Goal: Contribute content

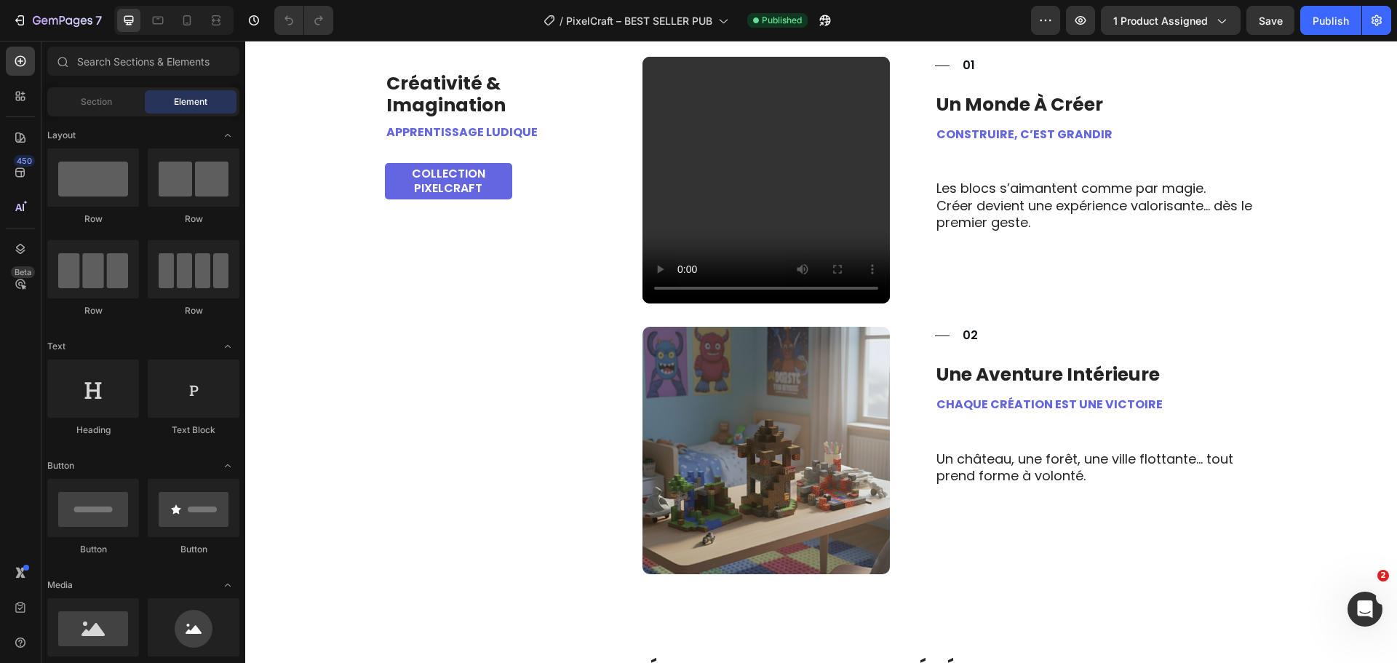
scroll to position [728, 0]
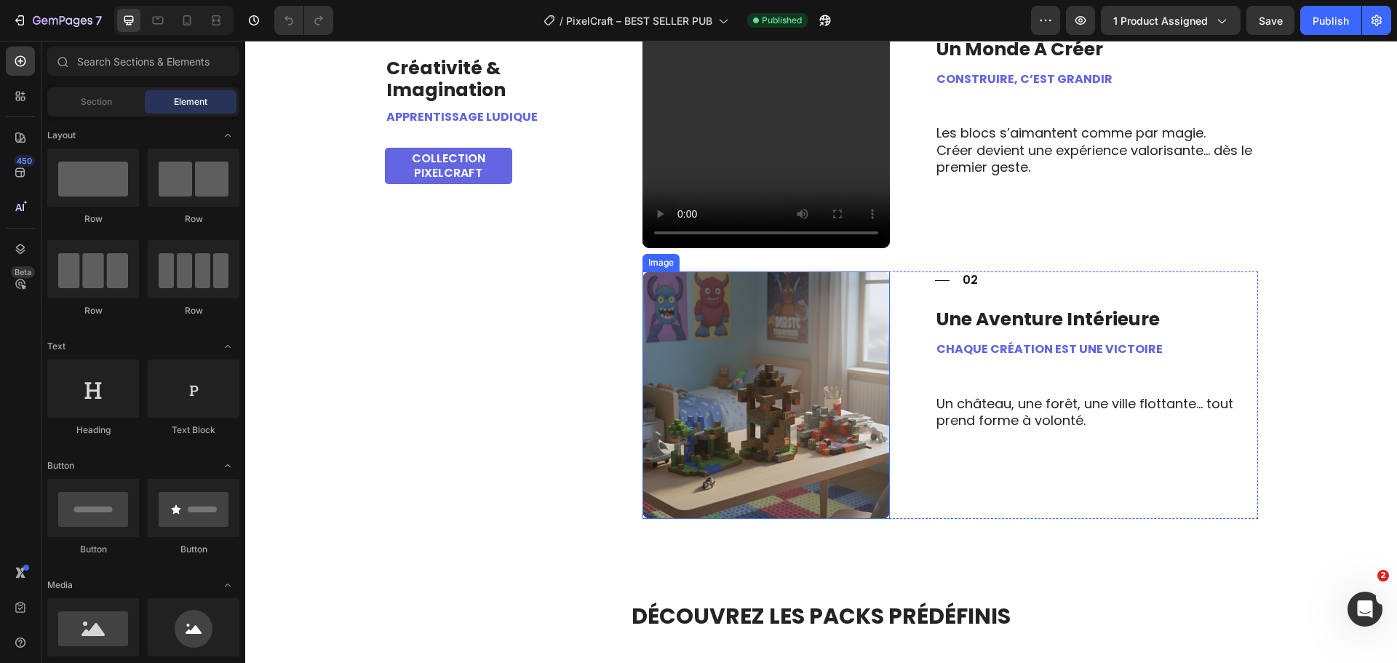
click at [723, 417] on img at bounding box center [766, 394] width 247 height 247
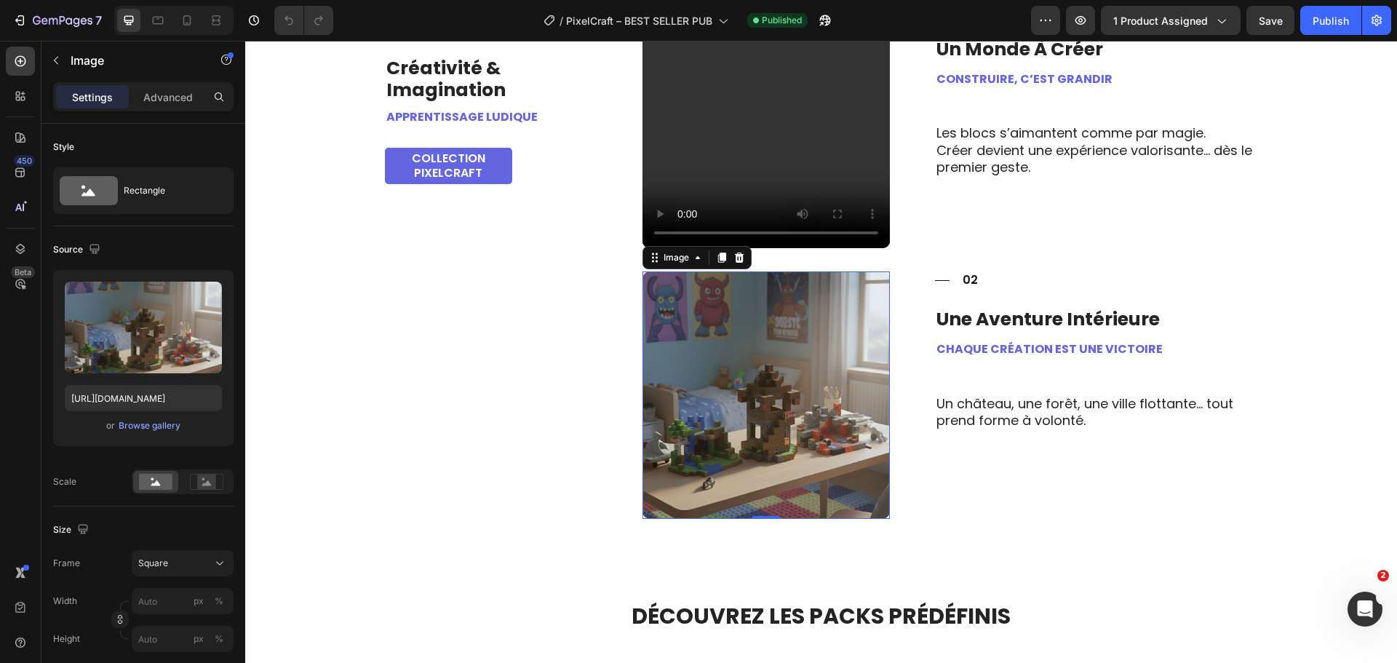
click at [782, 395] on img at bounding box center [766, 394] width 247 height 247
click at [155, 429] on div "Browse gallery" at bounding box center [150, 425] width 62 height 13
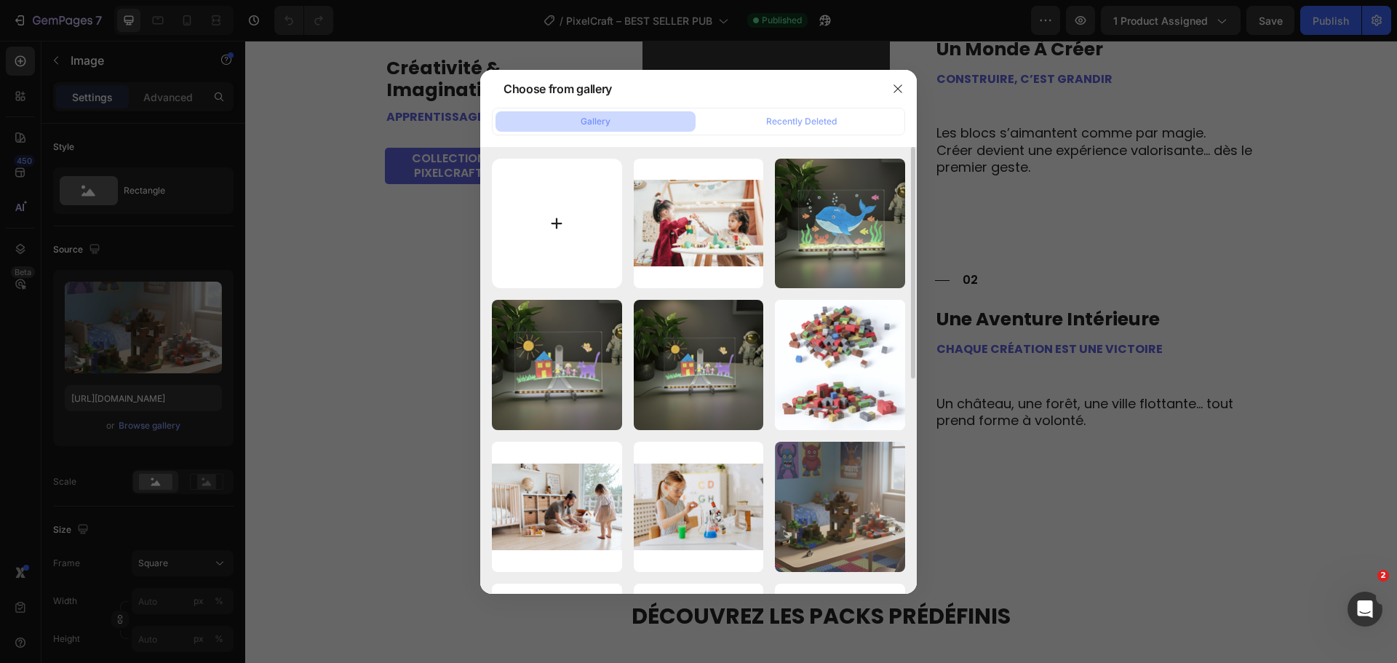
type input "C:\fakepath\pixelcraft-coffret-tnt-blocs-magnetiques-jeu-construction.png"
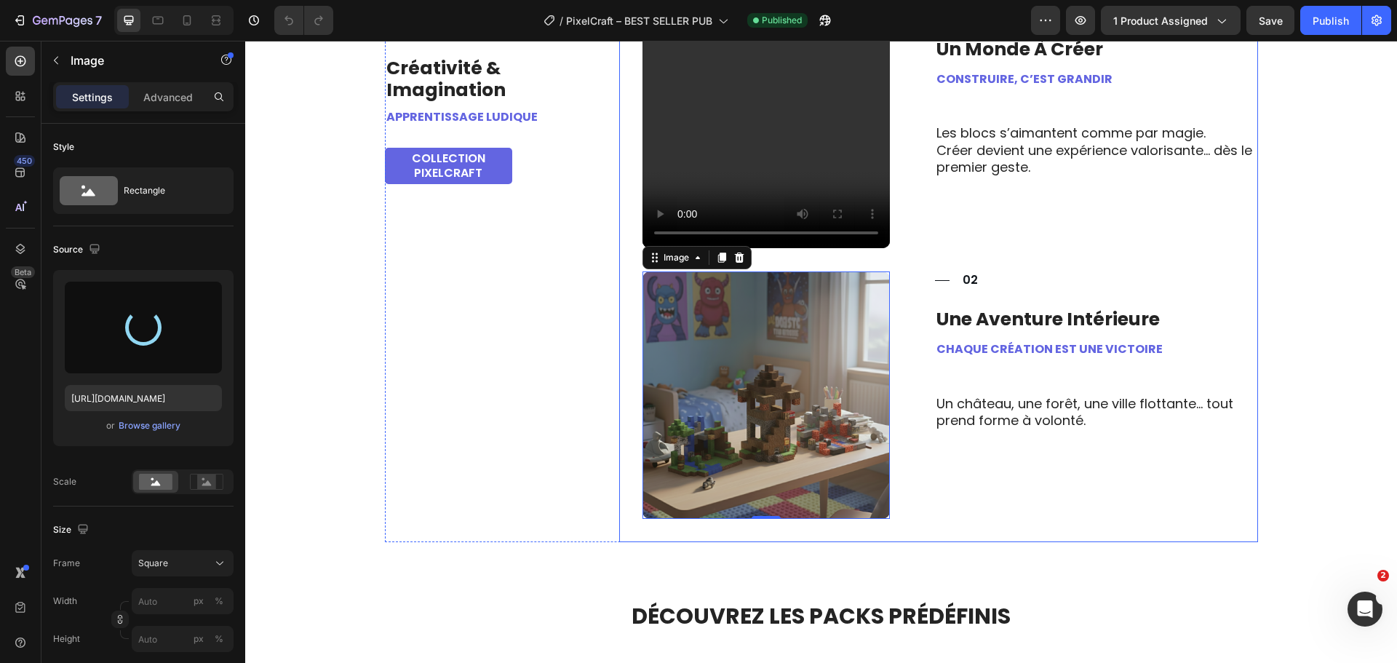
type input "https://cdn.shopify.com/s/files/1/0893/5433/8651/files/gempages_540760733336470…"
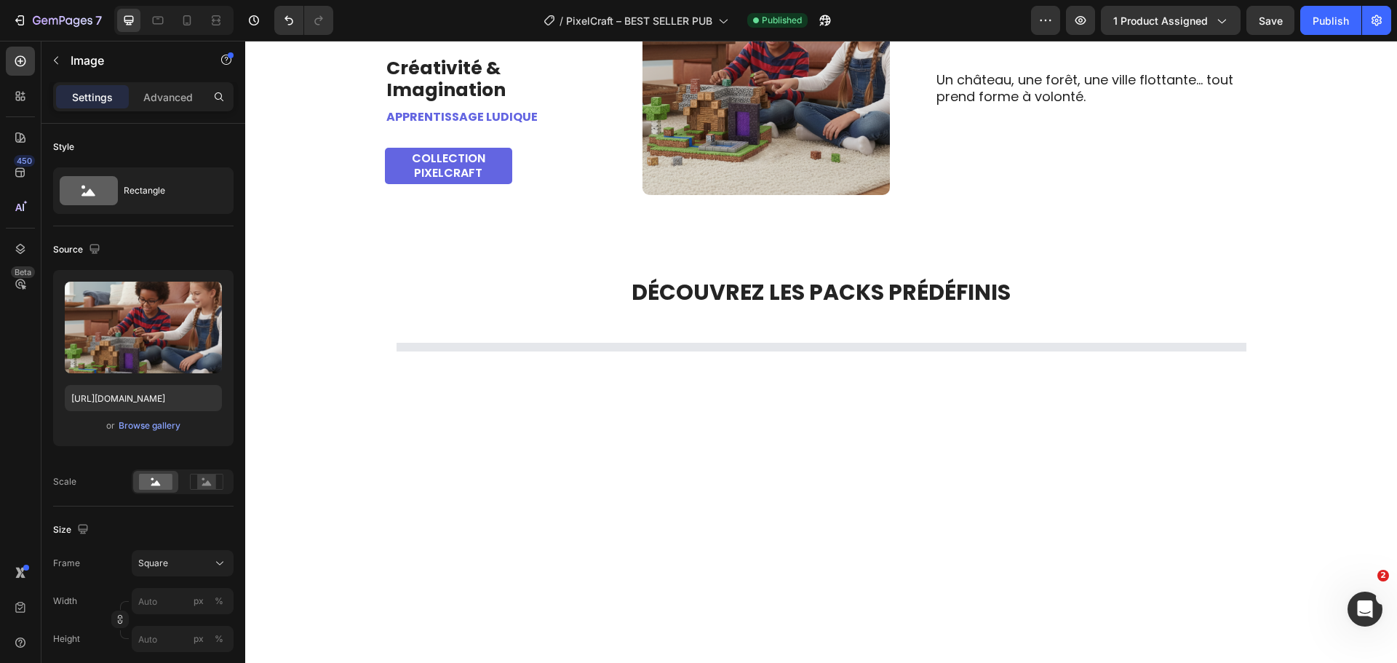
scroll to position [1092, 0]
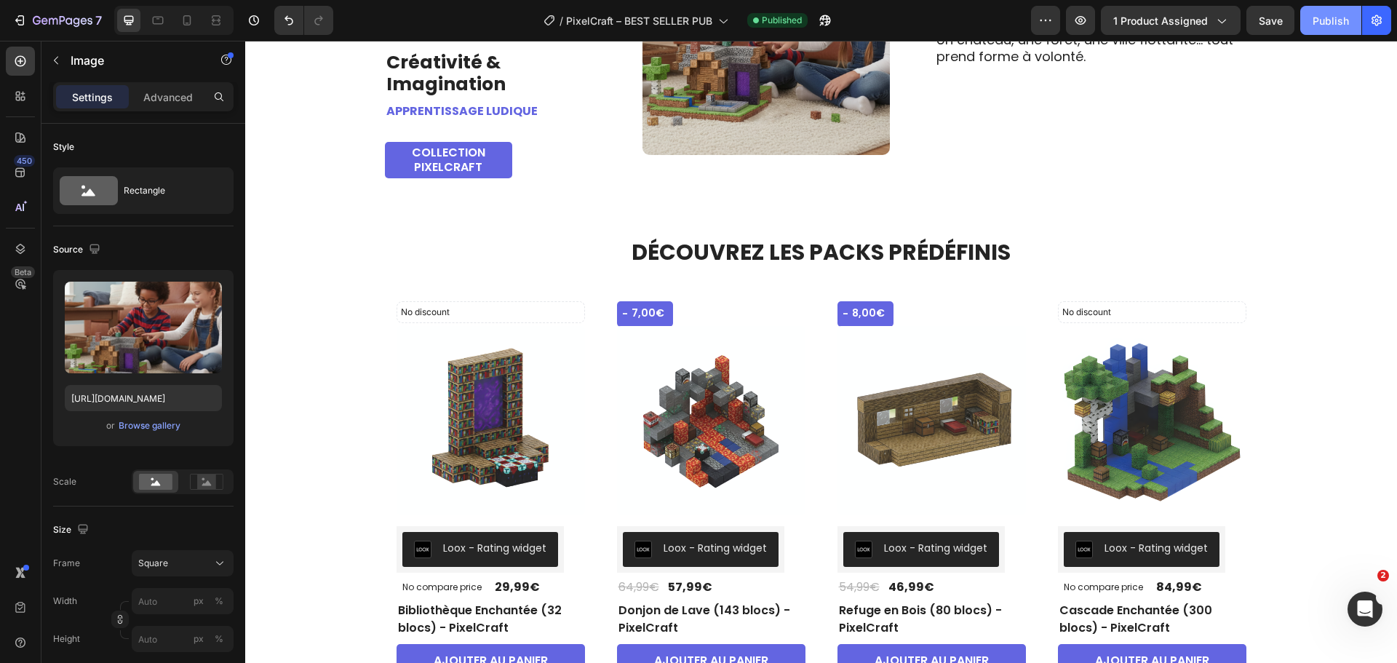
click at [1326, 23] on div "Publish" at bounding box center [1331, 20] width 36 height 15
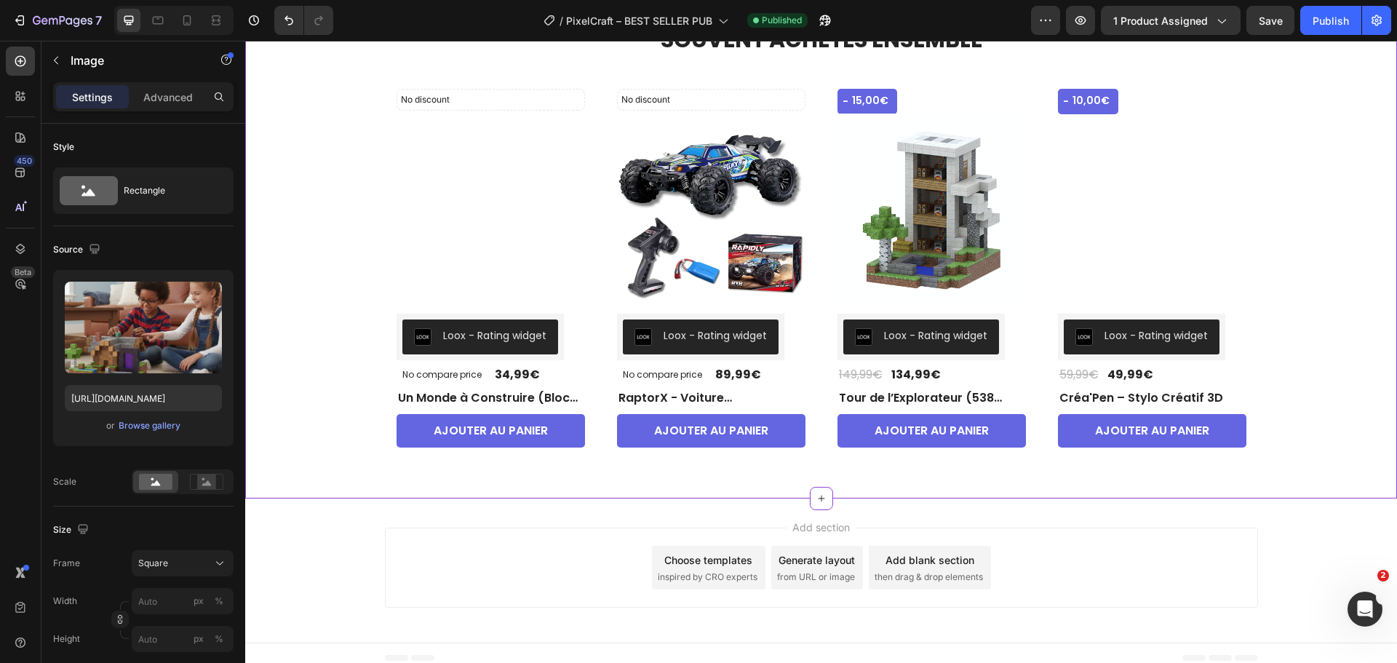
scroll to position [3476, 0]
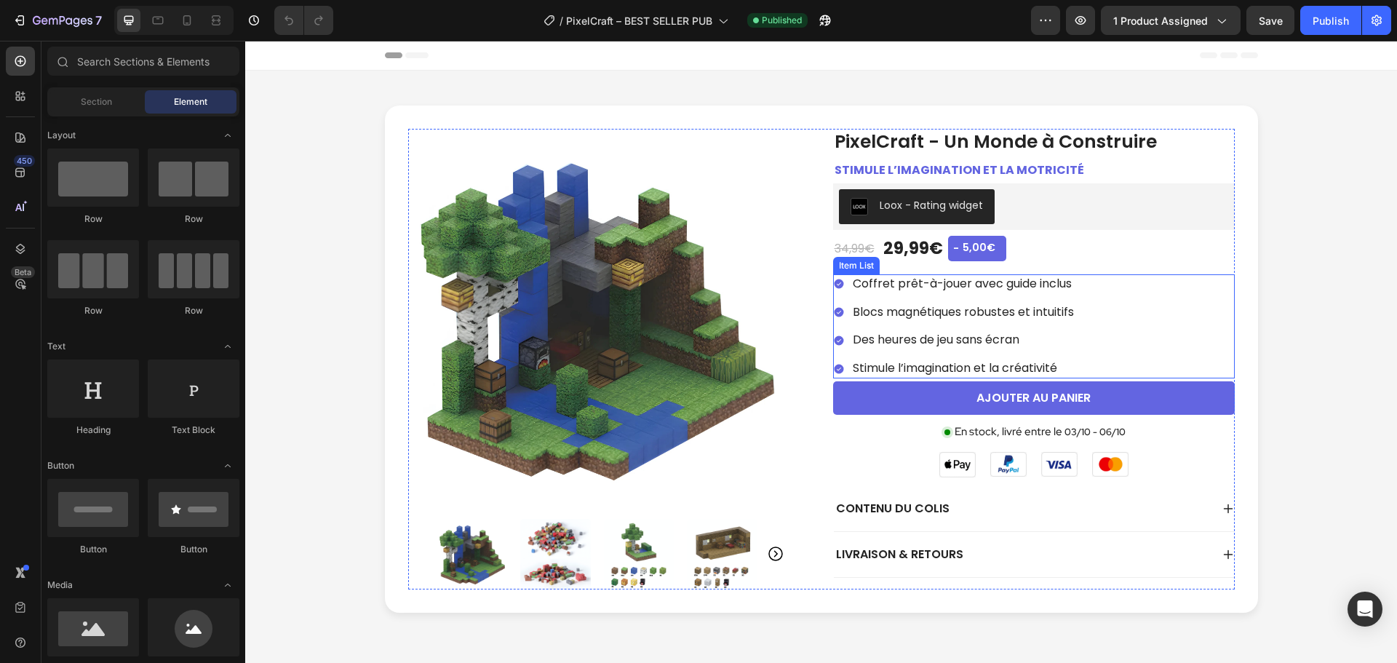
click at [1042, 287] on p "Coffret prêt-à-jouer avec guide inclus" at bounding box center [963, 284] width 221 height 15
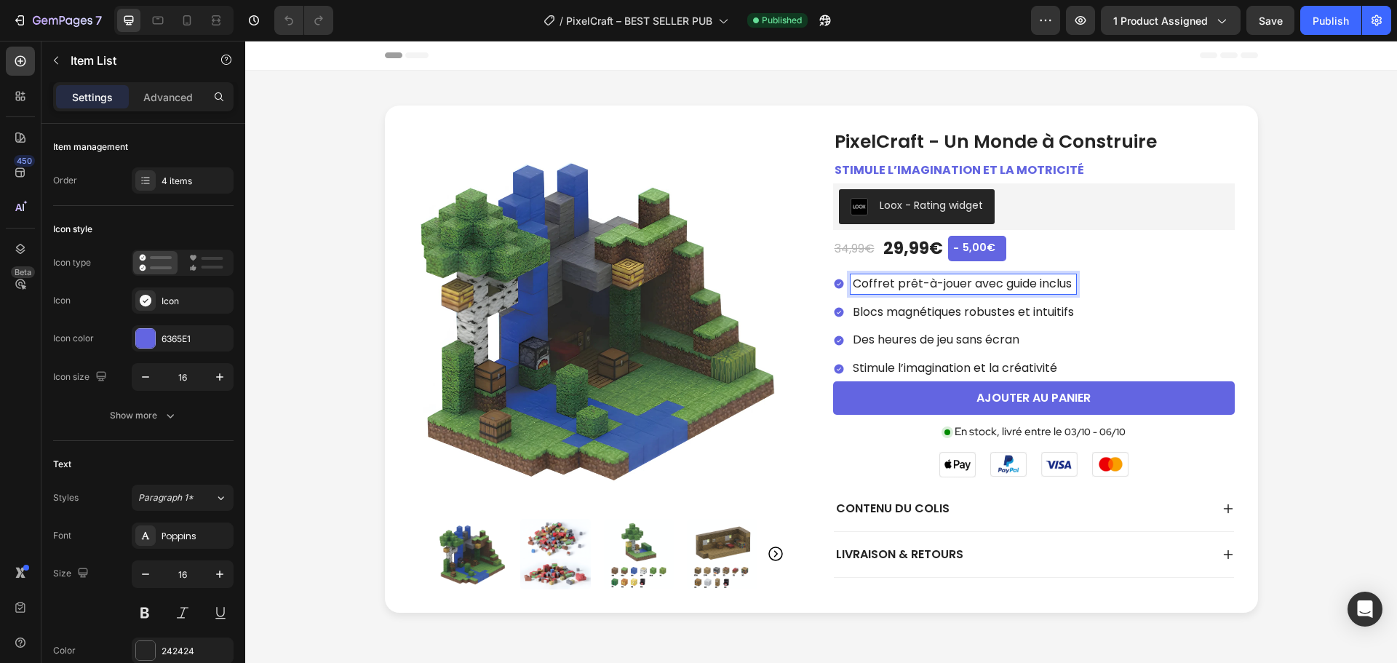
click at [1017, 285] on p "Coffret prêt-à-jouer avec guide inclus" at bounding box center [963, 284] width 221 height 15
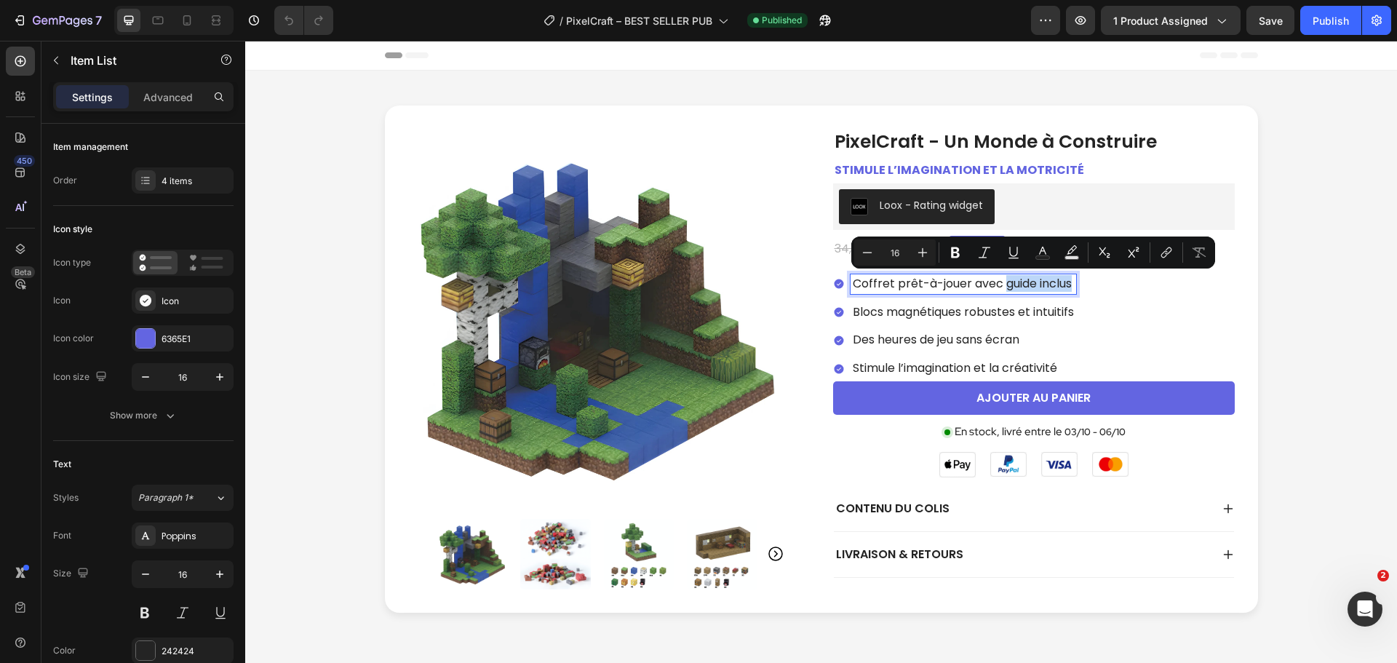
drag, startPoint x: 1000, startPoint y: 285, endPoint x: 1068, endPoint y: 287, distance: 68.4
click at [1068, 287] on p "Coffret prêt-à-jouer avec guide inclus" at bounding box center [963, 284] width 221 height 15
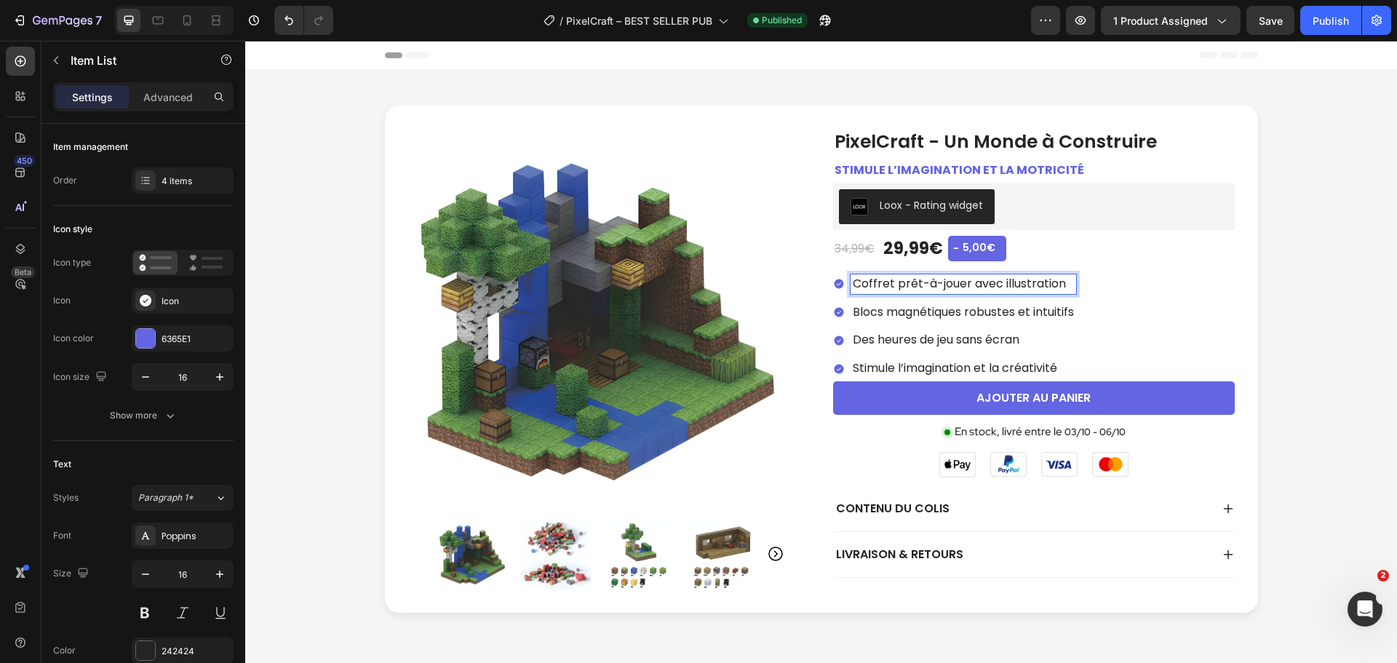
copy p "Coffret prêt-à-jouer avec illustration"
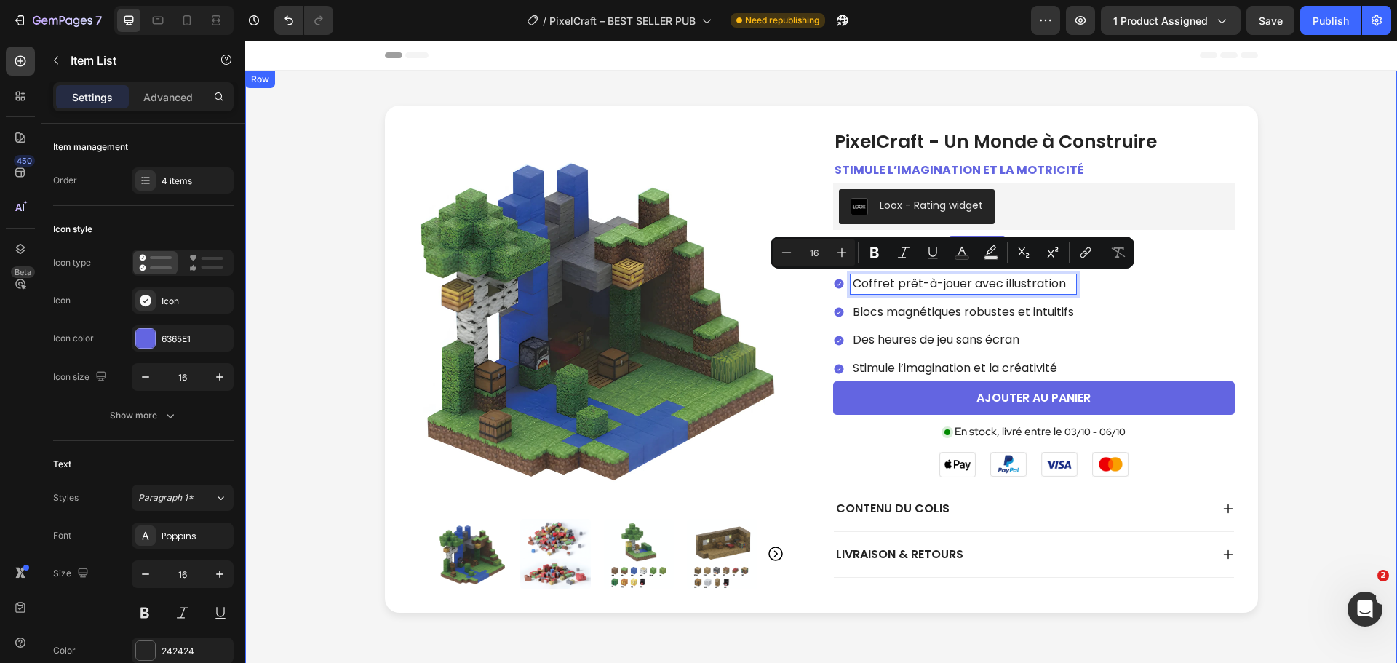
click at [1336, 268] on div "Product Images PixelCraft - Un Monde à Construire Product Title Stimule l’imagi…" at bounding box center [821, 359] width 1123 height 507
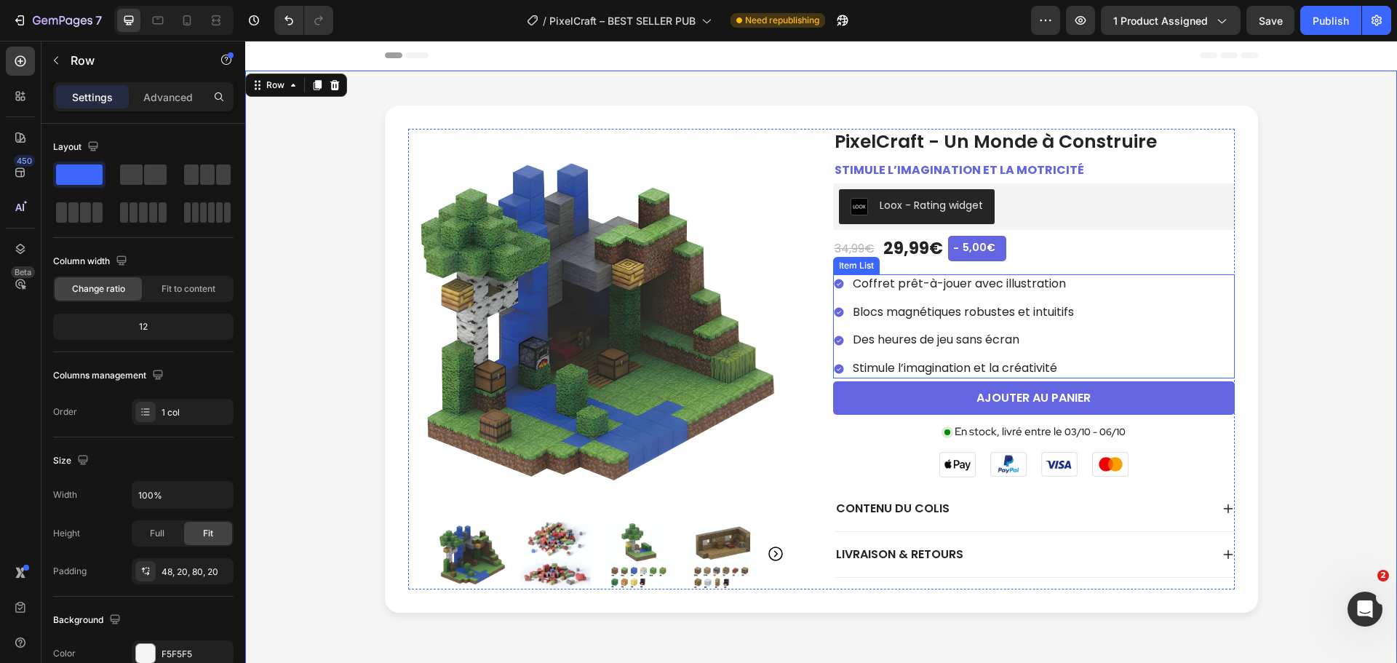
click at [941, 285] on p "Coffret prêt-à-jouer avec illustration" at bounding box center [963, 284] width 221 height 15
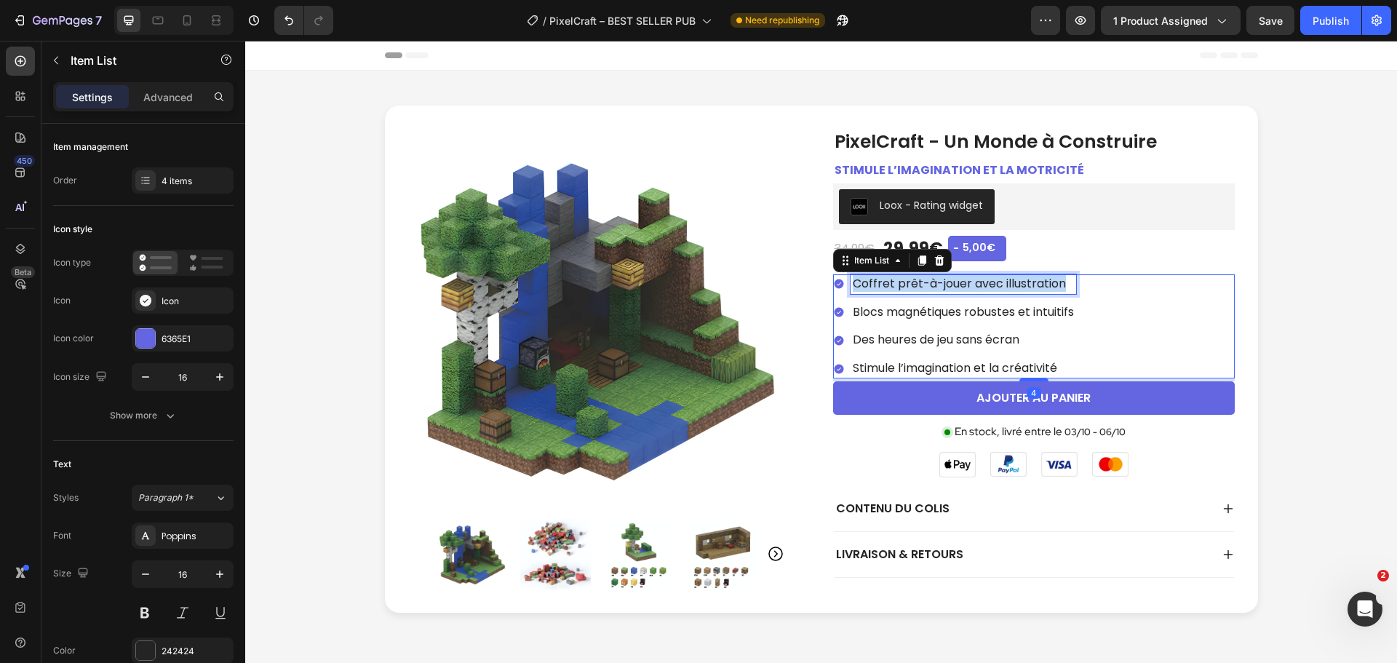
click at [941, 285] on p "Coffret prêt-à-jouer avec illustration" at bounding box center [963, 284] width 221 height 15
copy p "Coffret prêt-à-jouer avec illustration"
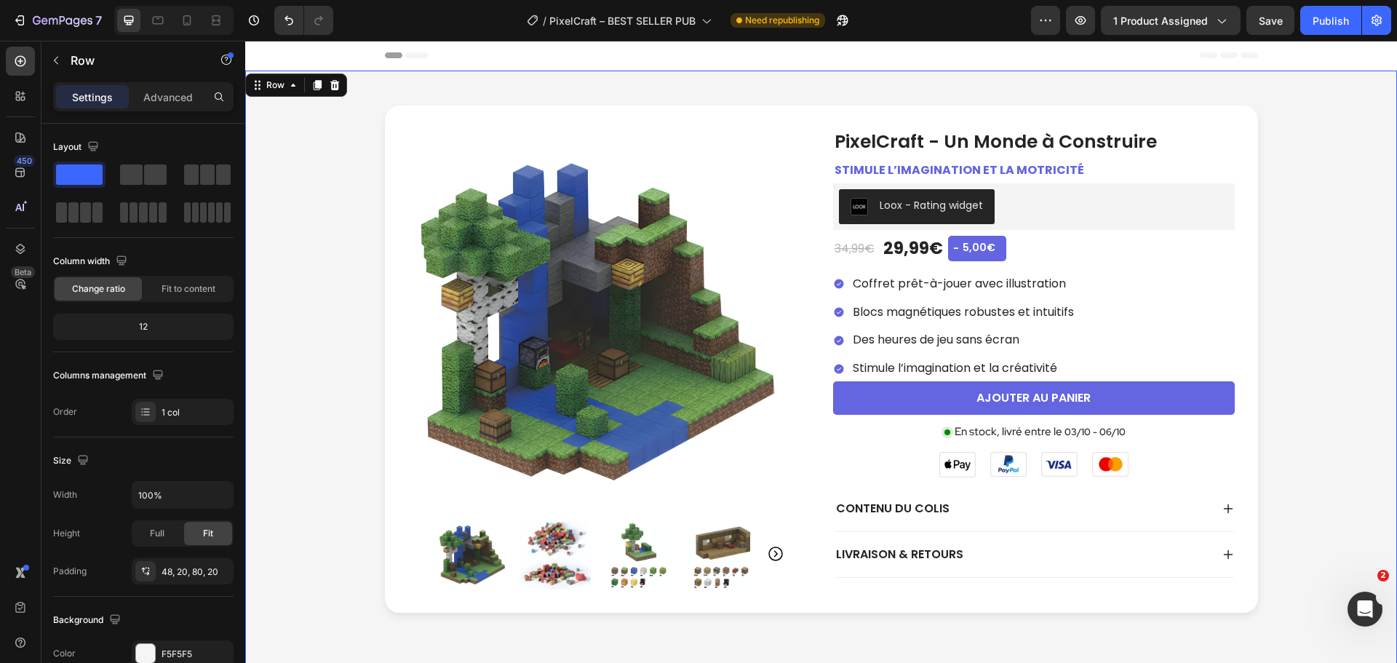
click at [1304, 282] on div "Product Images PixelCraft - Un Monde à Construire Product Title Stimule l’imagi…" at bounding box center [821, 359] width 1123 height 507
click at [937, 282] on p "Coffret prêt-à-jouer avec illustration" at bounding box center [963, 284] width 221 height 15
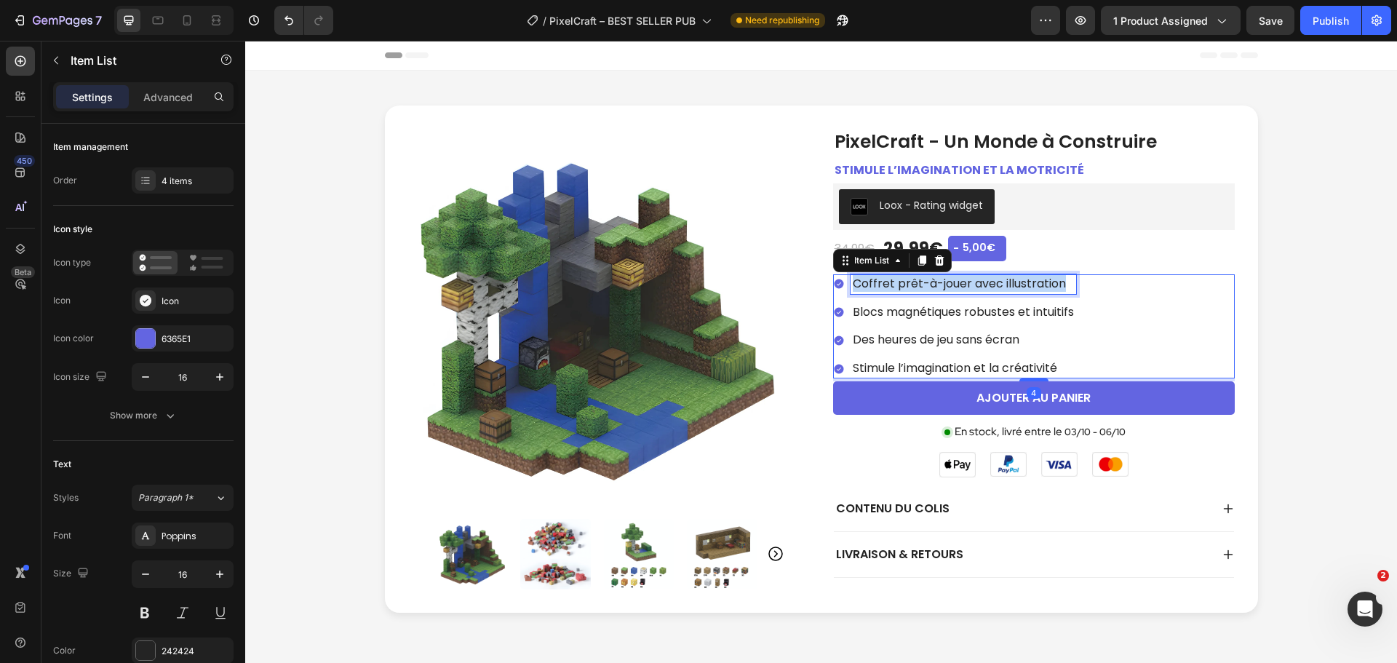
click at [937, 282] on p "Coffret prêt-à-jouer avec illustration" at bounding box center [963, 284] width 221 height 15
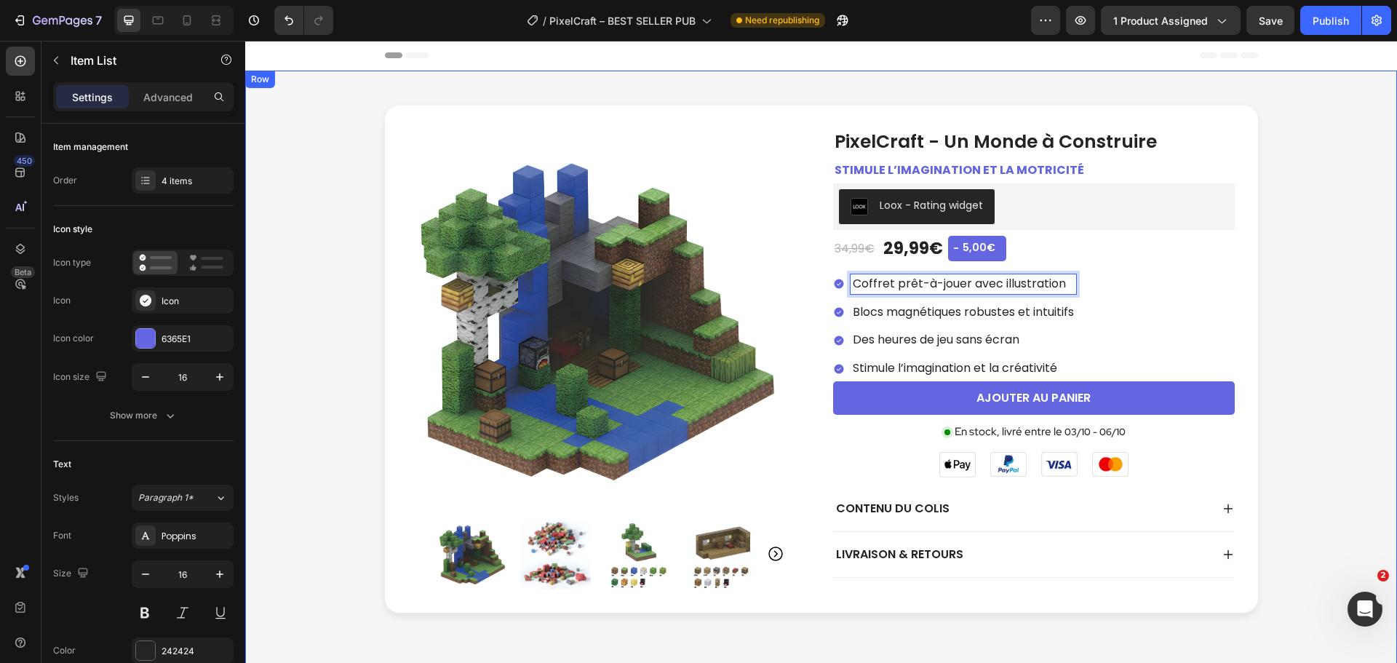
click at [1276, 304] on div "Product Images PixelCraft - Un Monde à Construire Product Title Stimule l’imagi…" at bounding box center [821, 359] width 1123 height 507
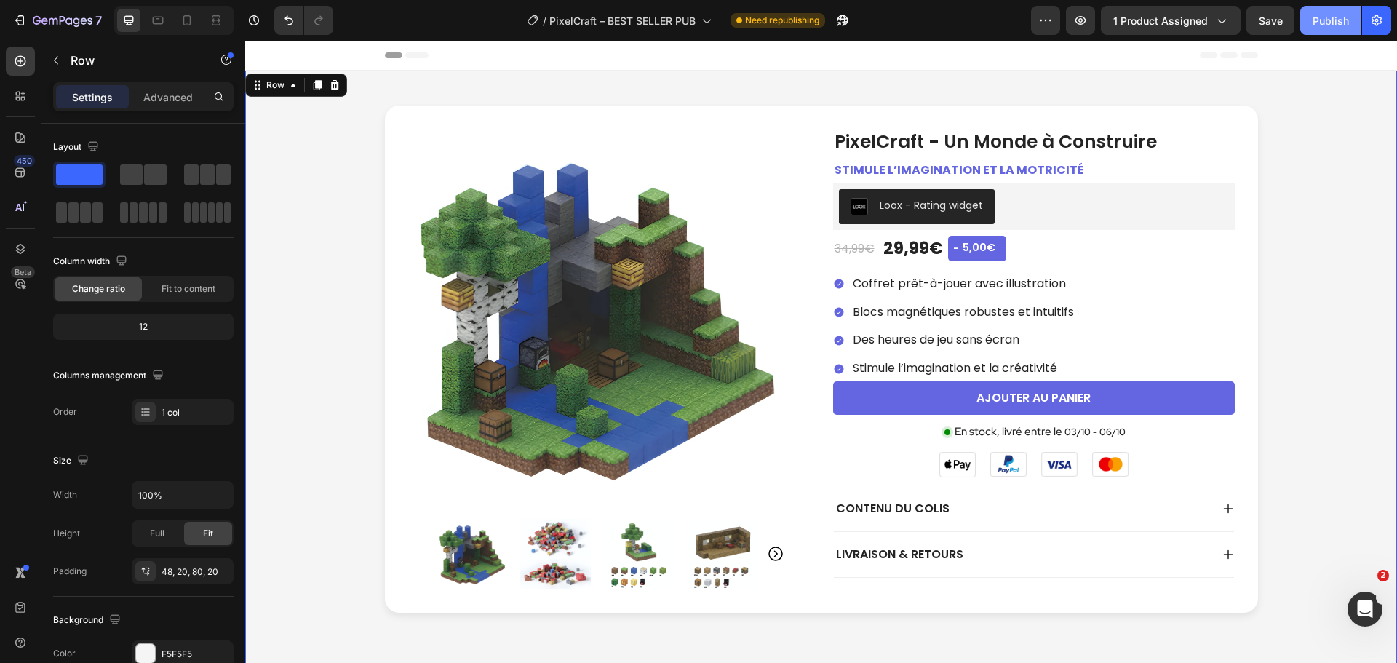
click at [1330, 23] on div "Publish" at bounding box center [1331, 20] width 36 height 15
click at [1174, 513] on div "Contenu du colis" at bounding box center [1022, 509] width 377 height 22
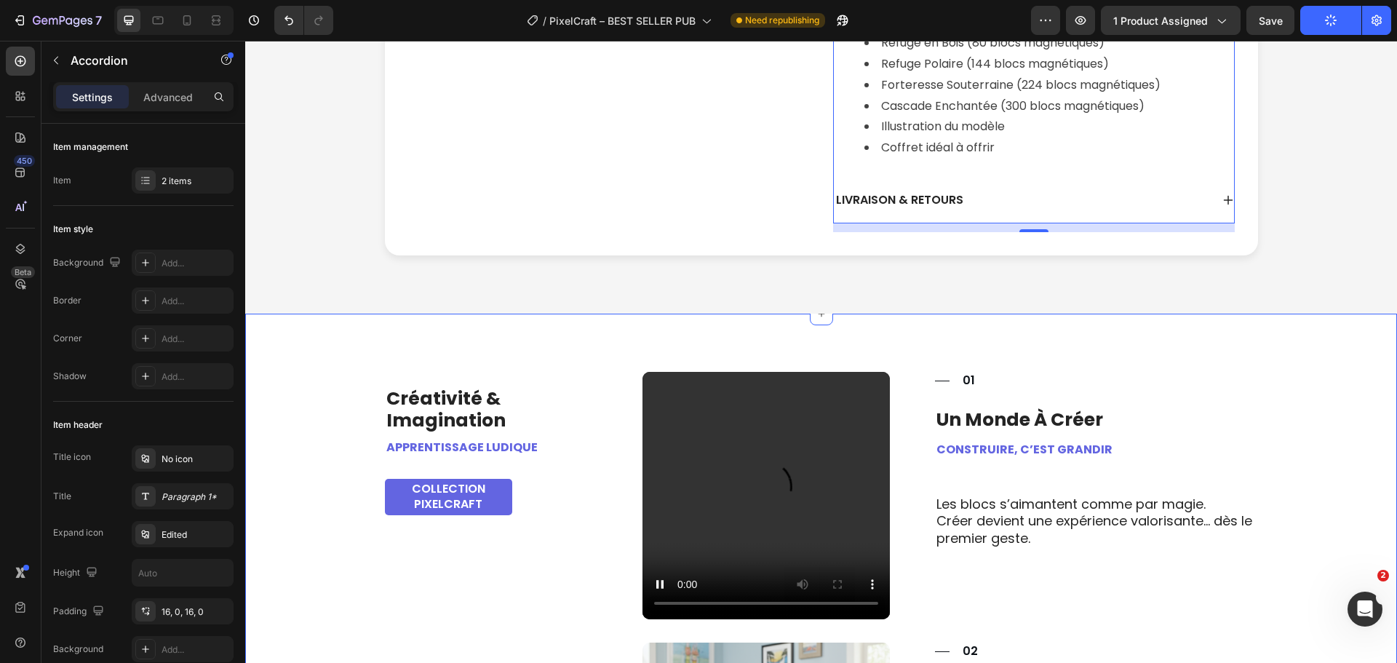
scroll to position [582, 0]
